Goal: Navigation & Orientation: Find specific page/section

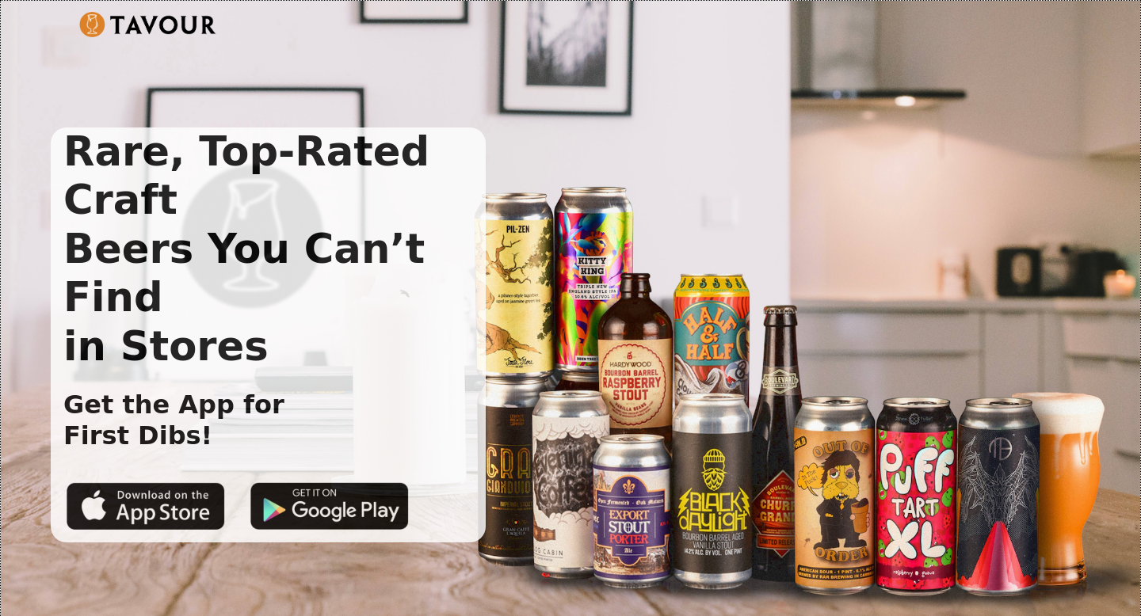
click at [736, 340] on div "Rare, Top-Rated Craft Beers You Can’t Find in Stores Get the App for First Dibs!" at bounding box center [558, 335] width 1014 height 415
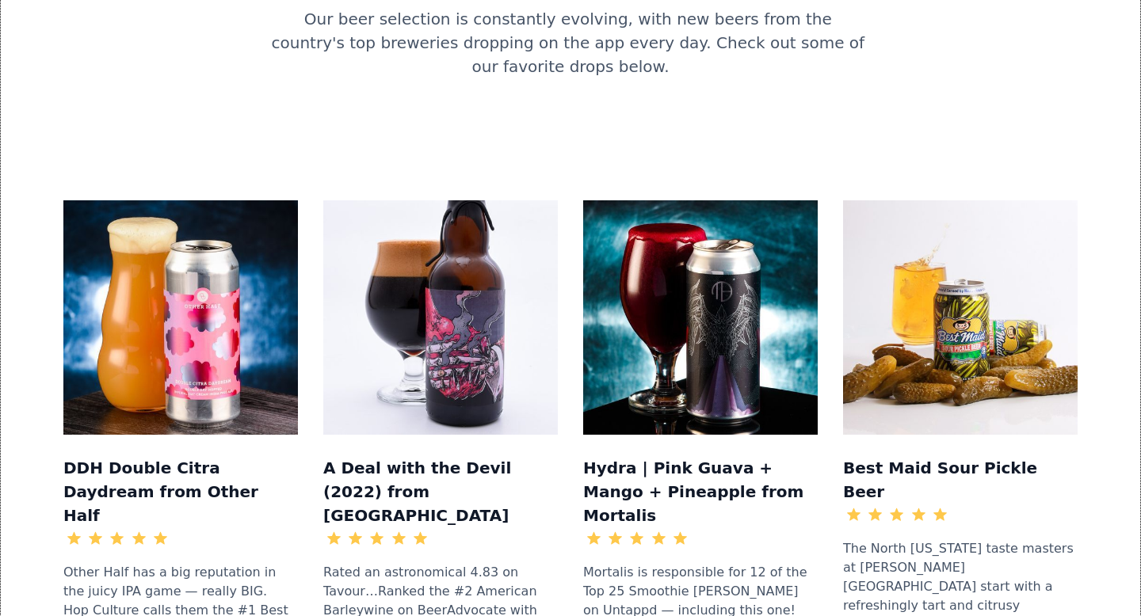
scroll to position [1557, 0]
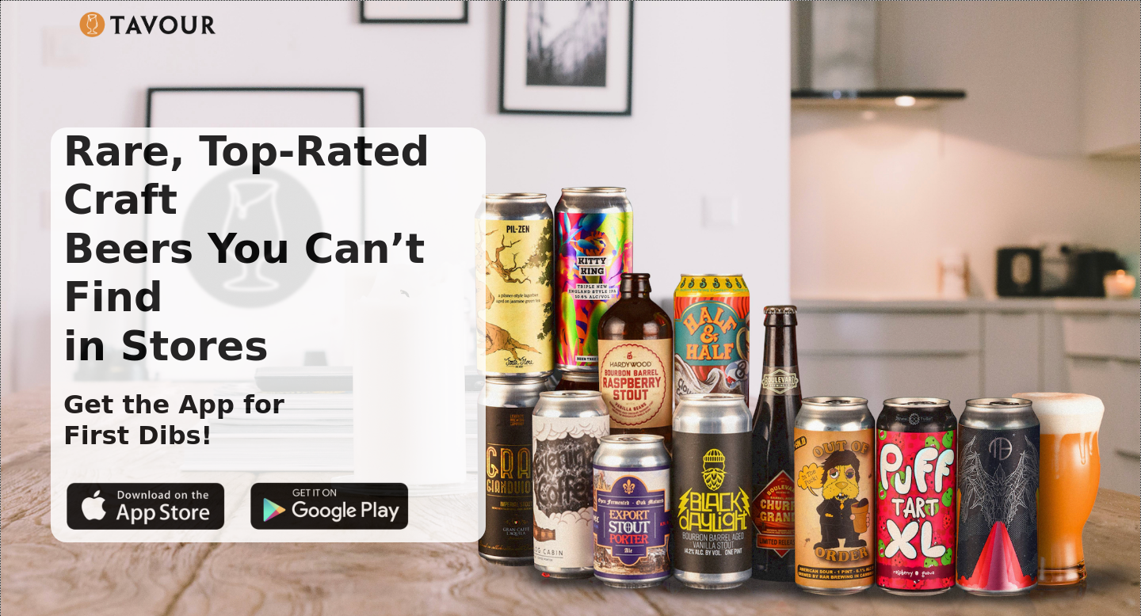
click at [91, 24] on img at bounding box center [147, 24] width 137 height 25
click at [128, 25] on img at bounding box center [147, 24] width 137 height 25
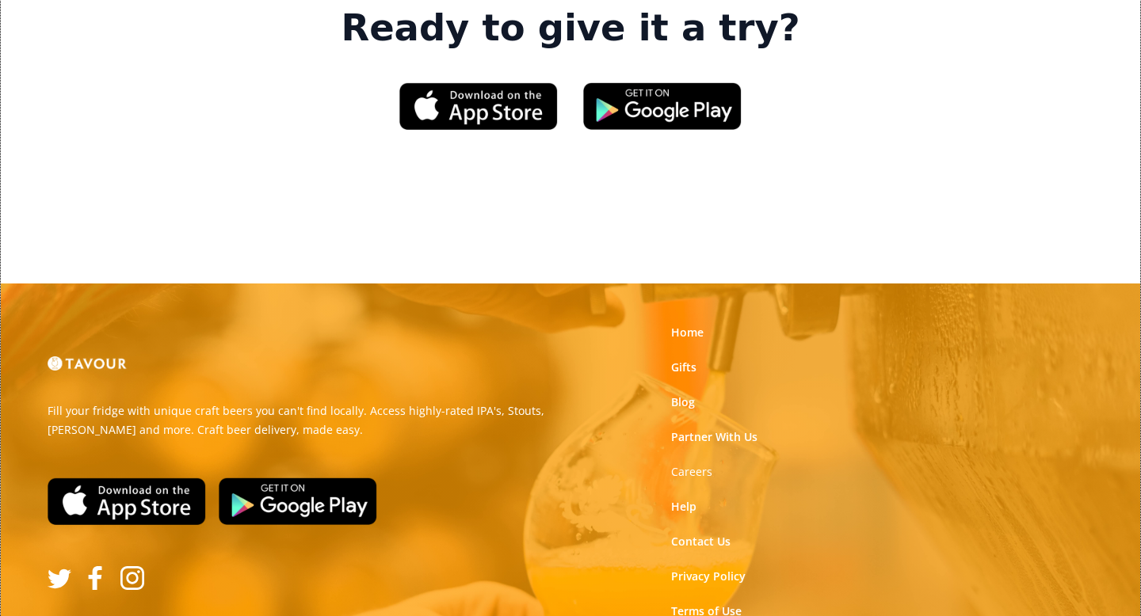
scroll to position [2555, 0]
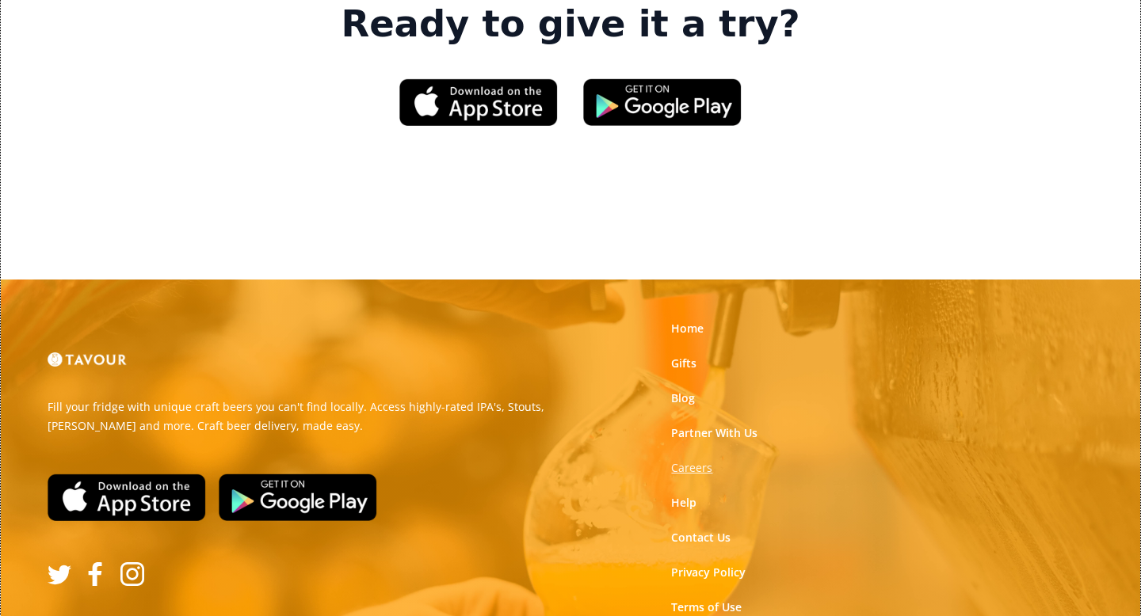
click at [691, 460] on strong "Careers" at bounding box center [691, 467] width 41 height 15
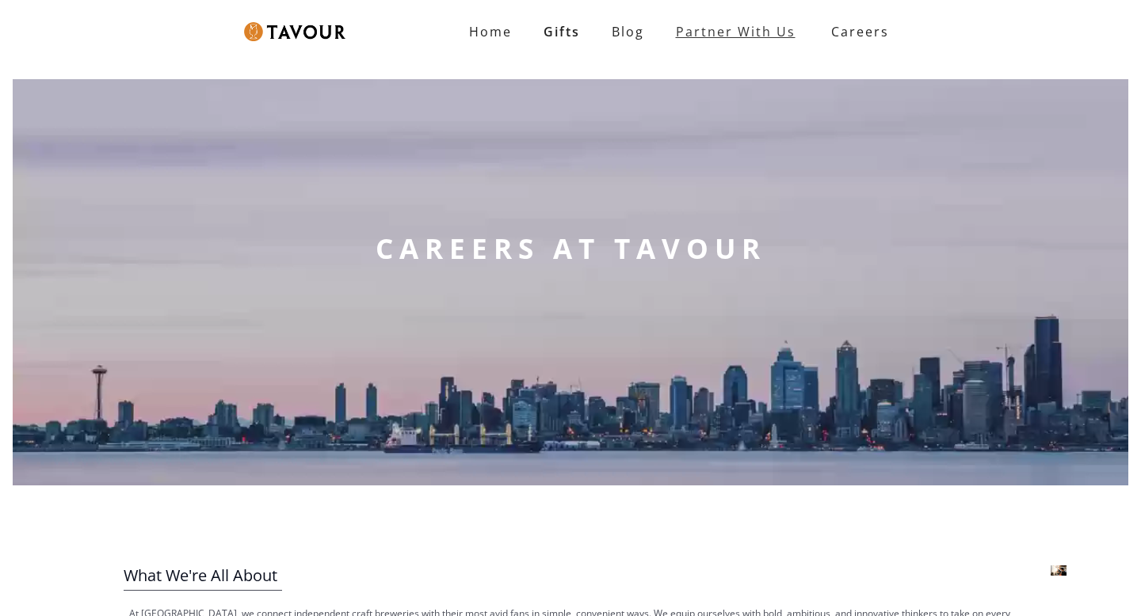
click at [722, 34] on link "partner with us" at bounding box center [735, 32] width 151 height 32
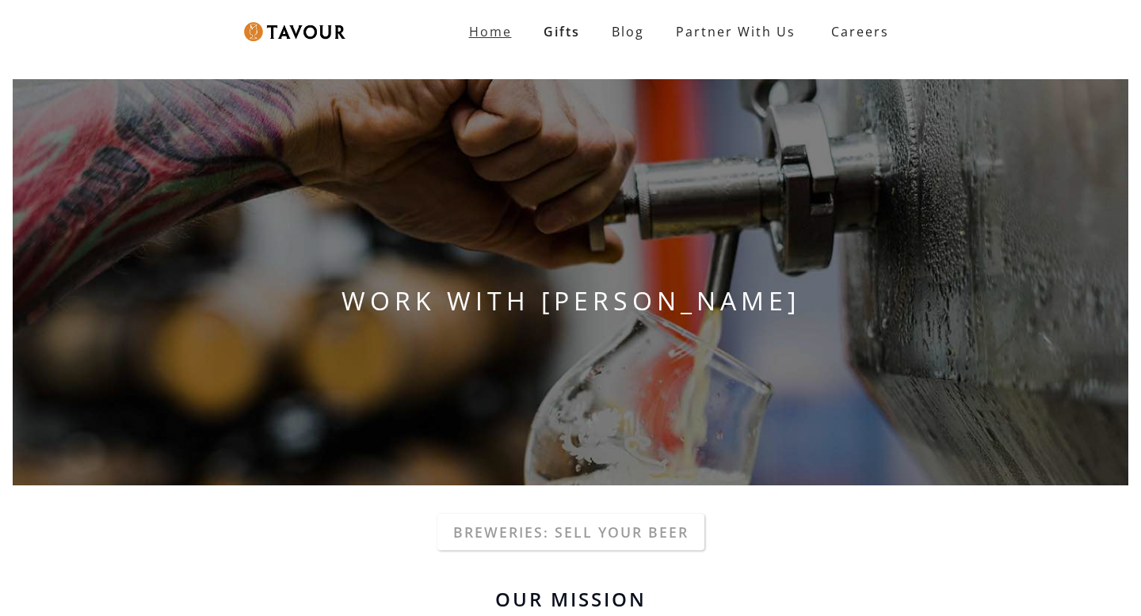
click at [492, 32] on strong "Home" at bounding box center [490, 31] width 43 height 17
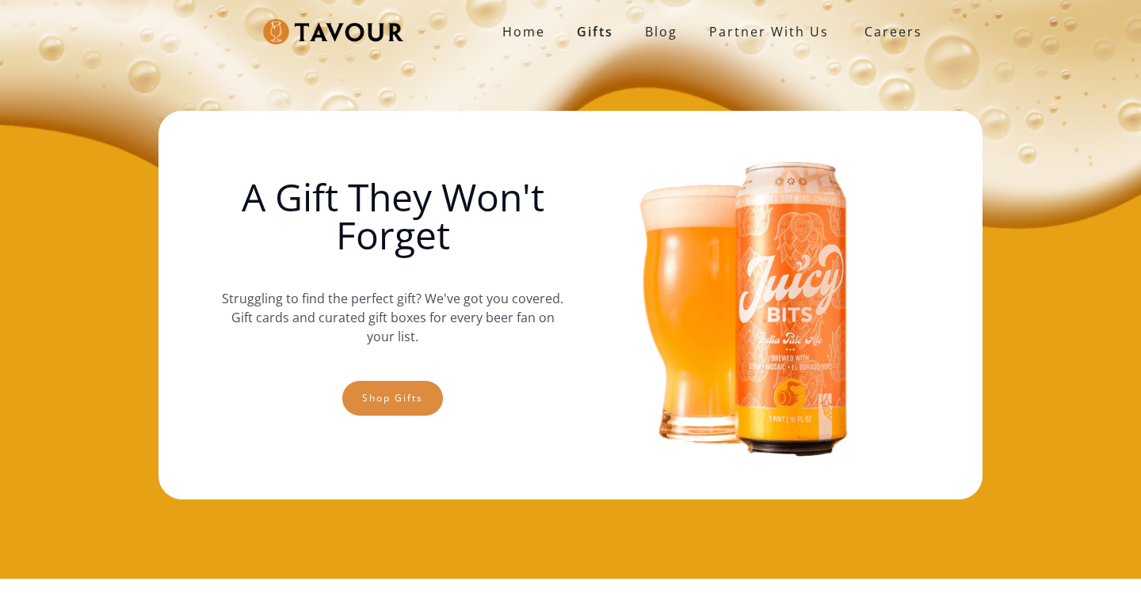
click at [397, 395] on link "Shop gifts" at bounding box center [392, 398] width 101 height 35
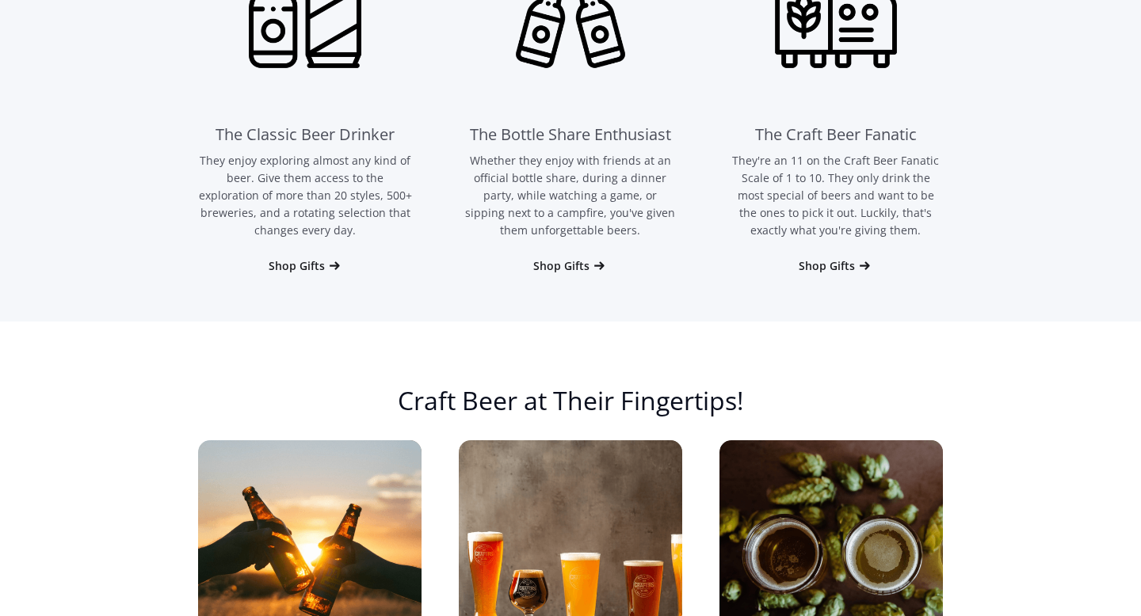
scroll to position [1187, 0]
